Goal: Find specific page/section: Find specific page/section

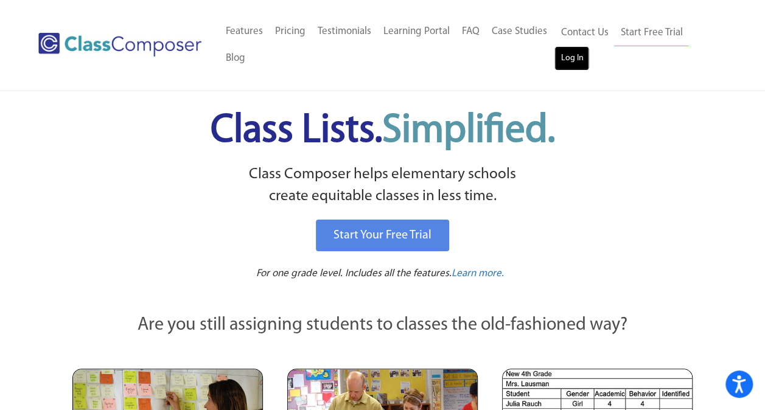
click at [565, 57] on link "Log In" at bounding box center [572, 58] width 35 height 24
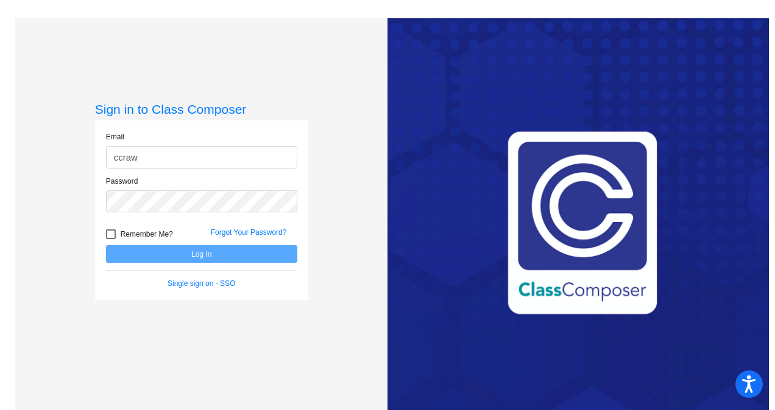
type input "[EMAIL_ADDRESS][DOMAIN_NAME]"
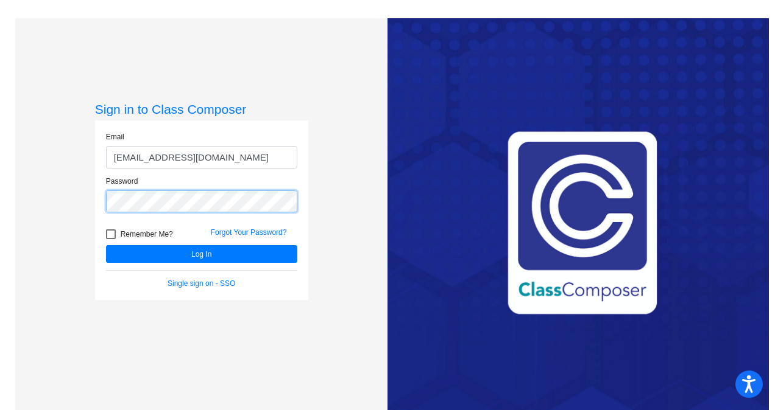
click at [106, 245] on button "Log In" at bounding box center [201, 254] width 191 height 18
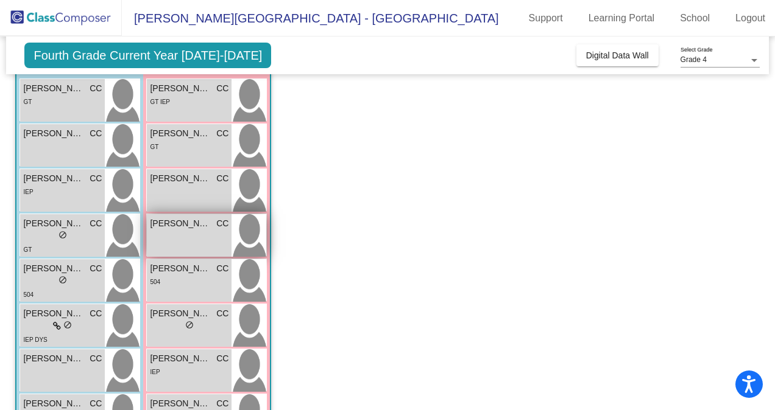
scroll to position [117, 0]
click at [164, 228] on span "[PERSON_NAME]" at bounding box center [180, 223] width 61 height 13
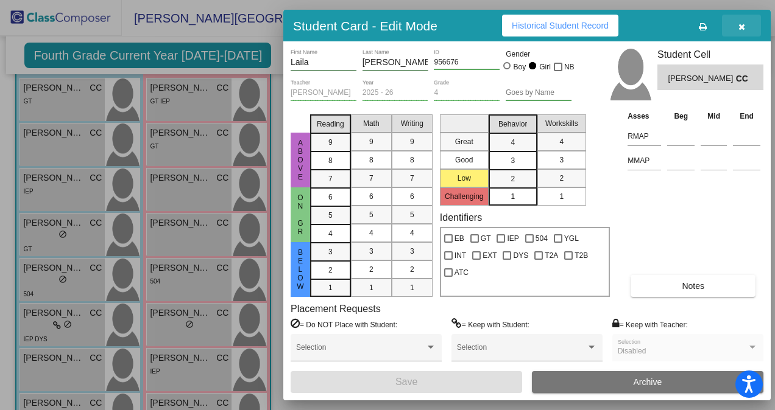
click at [743, 24] on icon "button" at bounding box center [741, 27] width 7 height 9
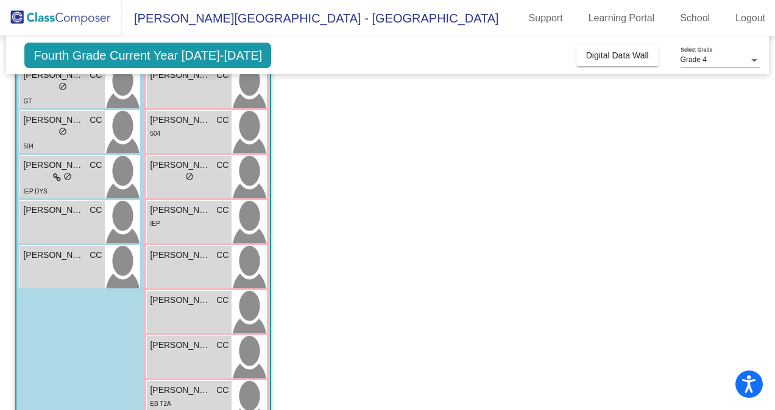
scroll to position [300, 0]
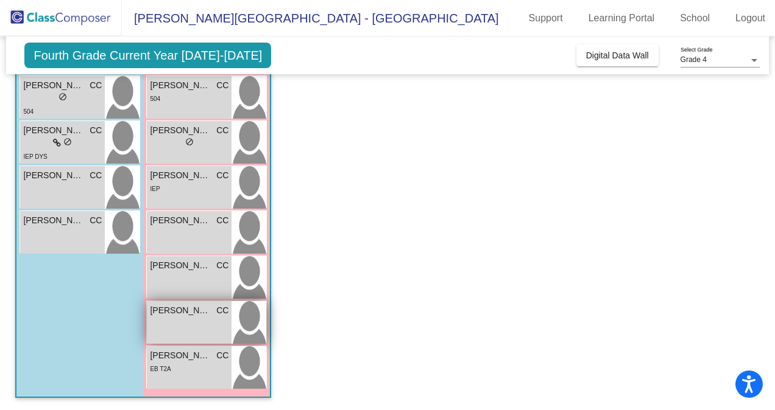
click at [200, 322] on div "Sutton Houchin CC lock do_not_disturb_alt" at bounding box center [189, 322] width 85 height 43
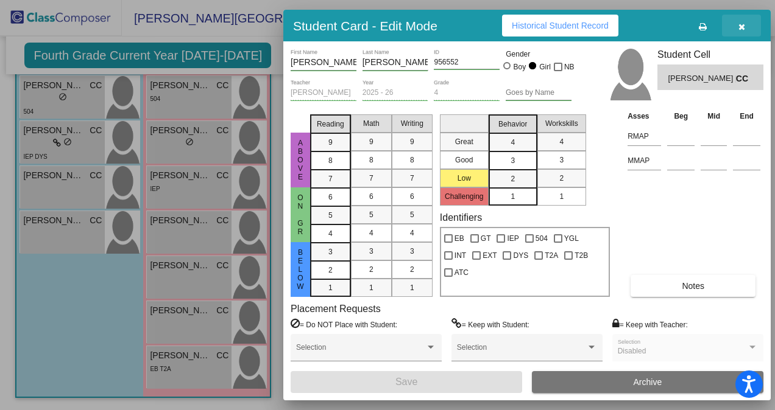
click at [742, 27] on icon "button" at bounding box center [741, 27] width 7 height 9
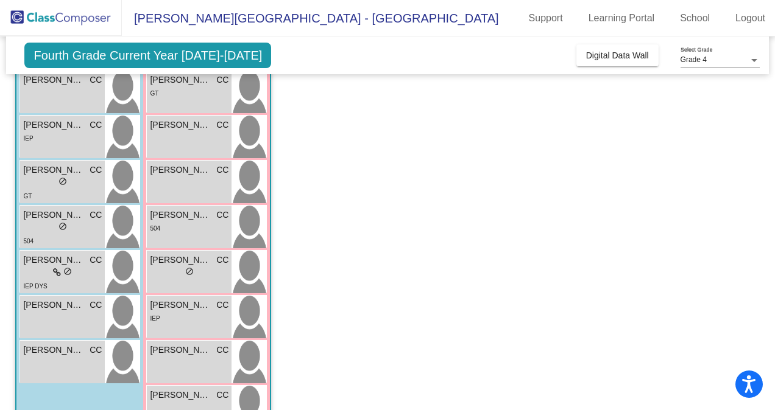
scroll to position [169, 0]
click at [81, 324] on div "Luca Petrovich CC lock do_not_disturb_alt" at bounding box center [62, 318] width 85 height 43
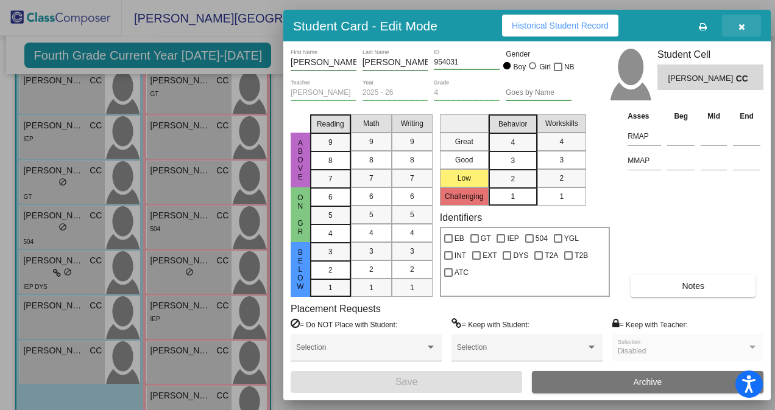
click at [748, 24] on button "button" at bounding box center [741, 26] width 39 height 22
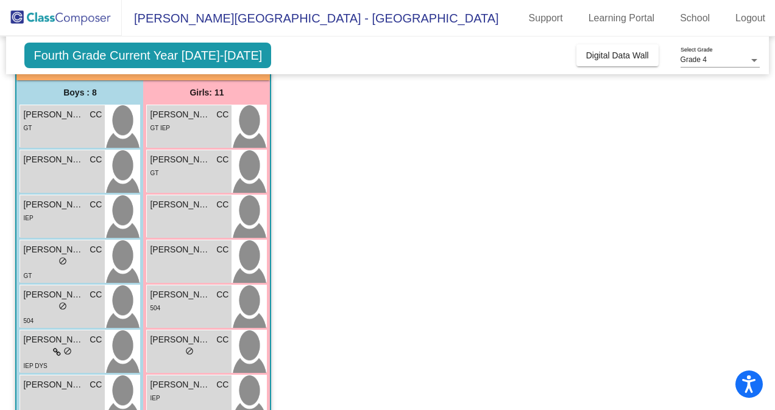
scroll to position [0, 0]
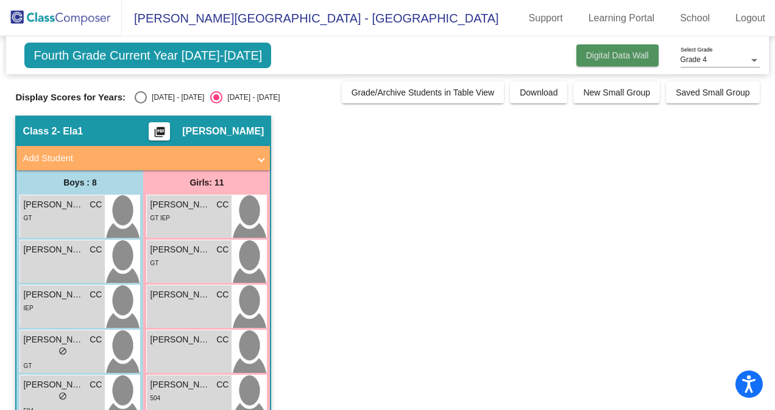
click at [630, 51] on span "Digital Data Wall" at bounding box center [617, 56] width 63 height 10
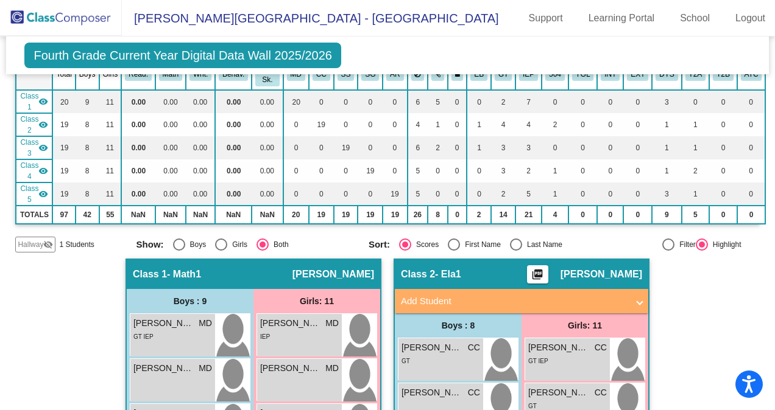
scroll to position [118, 0]
